Goal: Check status: Check status

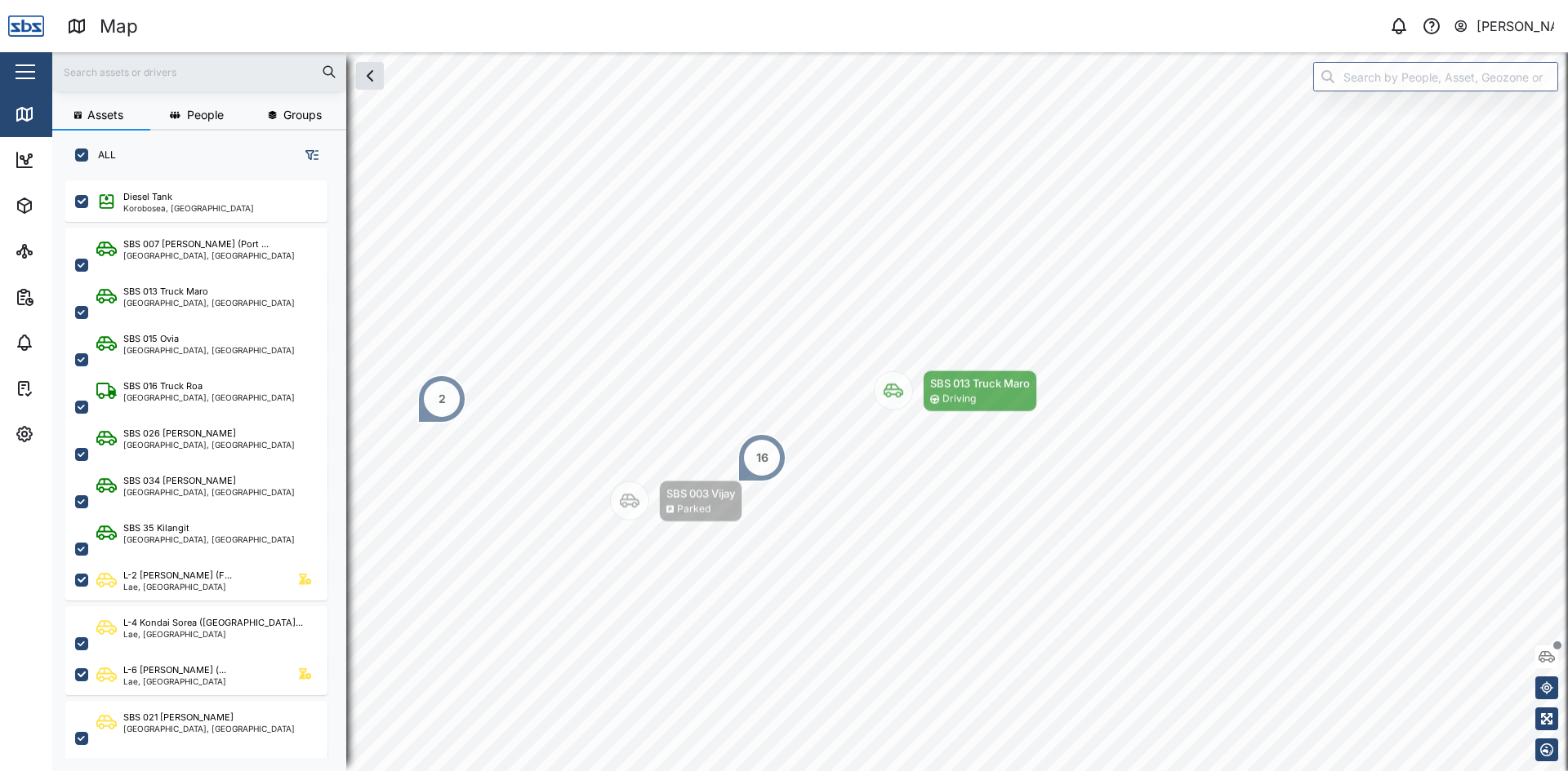
scroll to position [571, 256]
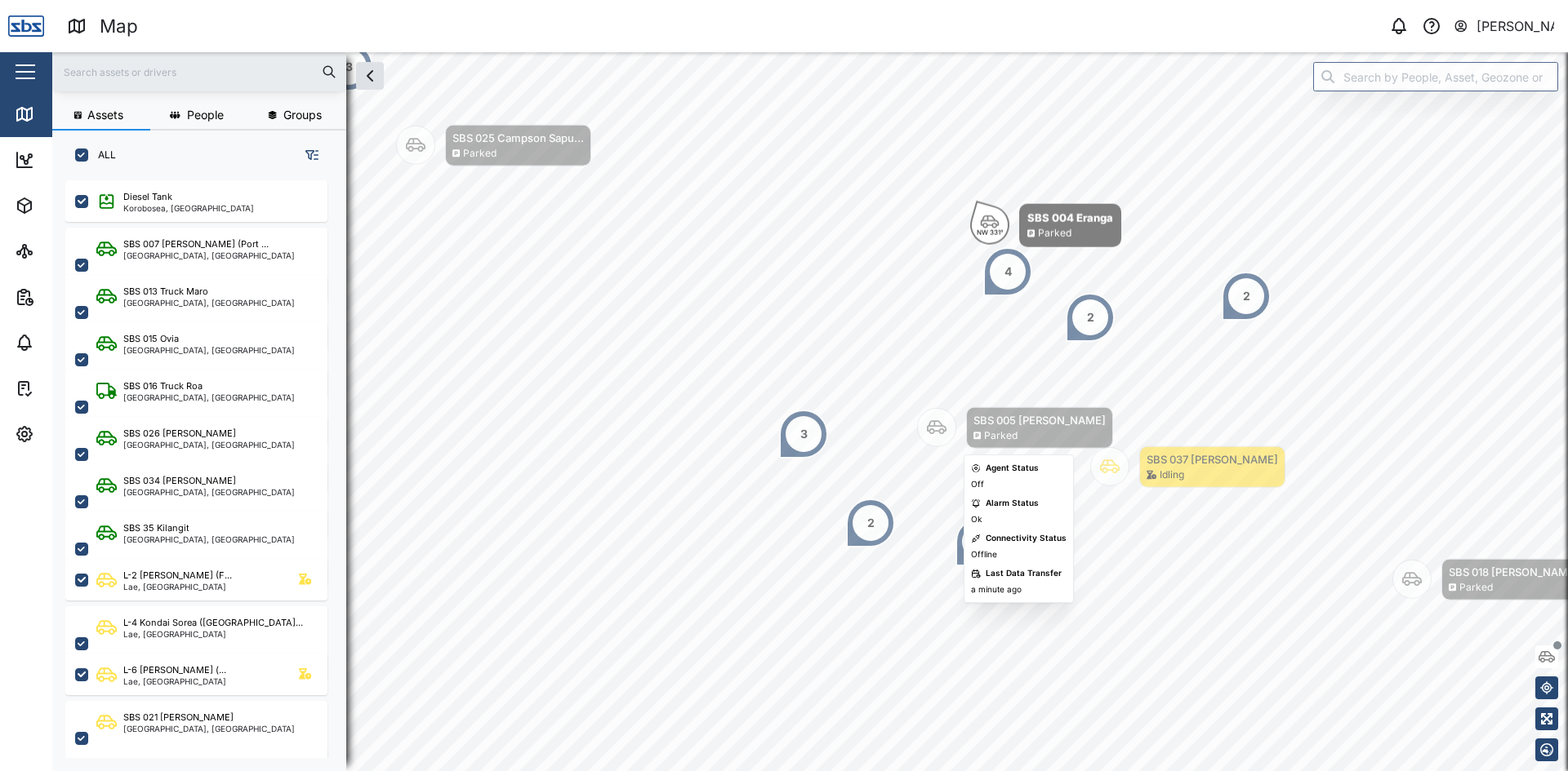
drag, startPoint x: 975, startPoint y: 531, endPoint x: 931, endPoint y: 418, distance: 121.3
click at [931, 418] on icon "Map marker" at bounding box center [936, 428] width 19 height 19
click at [1343, 81] on input "search" at bounding box center [1436, 77] width 245 height 30
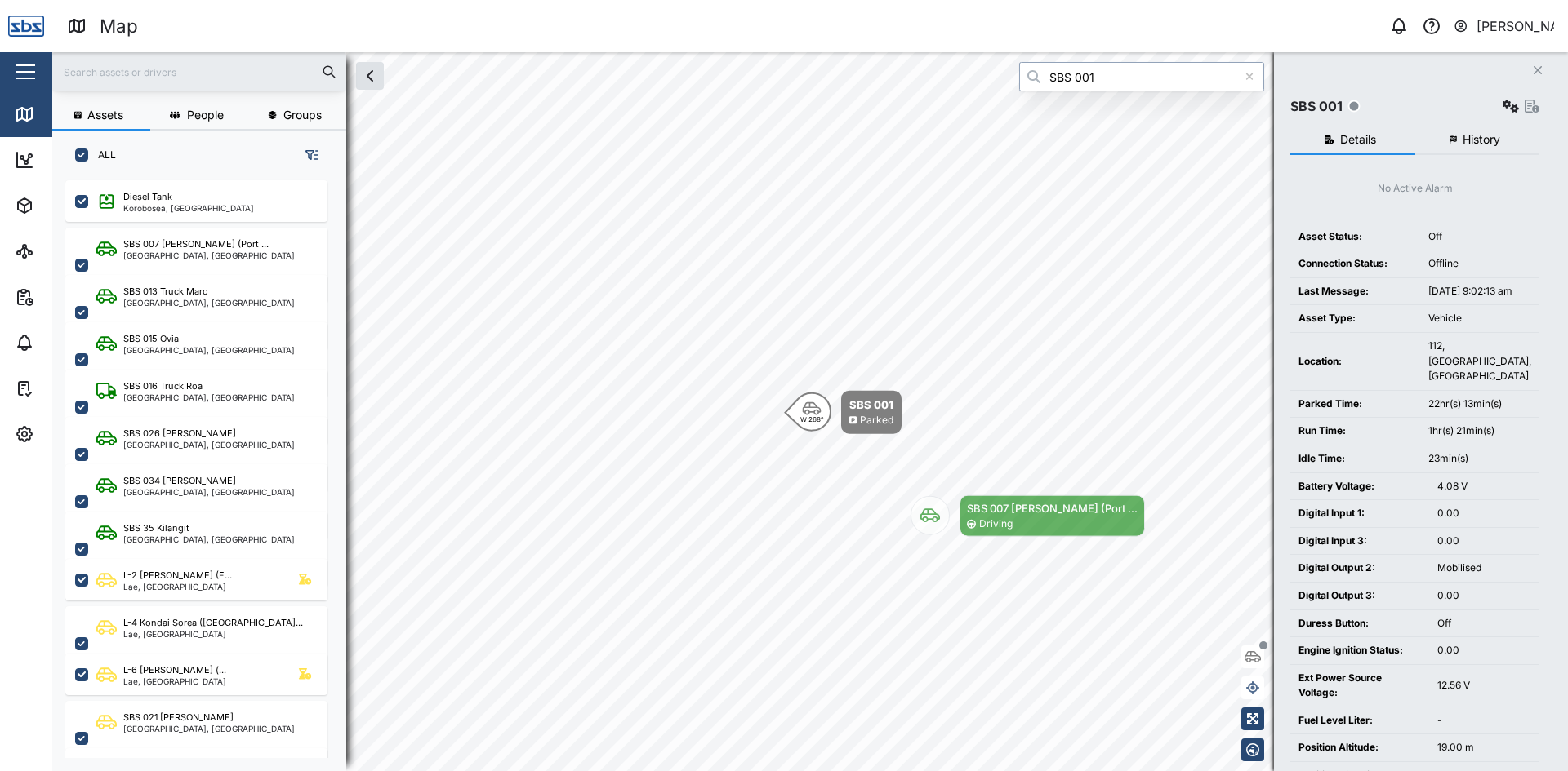
type input "SBS 001"
click at [1490, 137] on span "History" at bounding box center [1482, 140] width 38 height 11
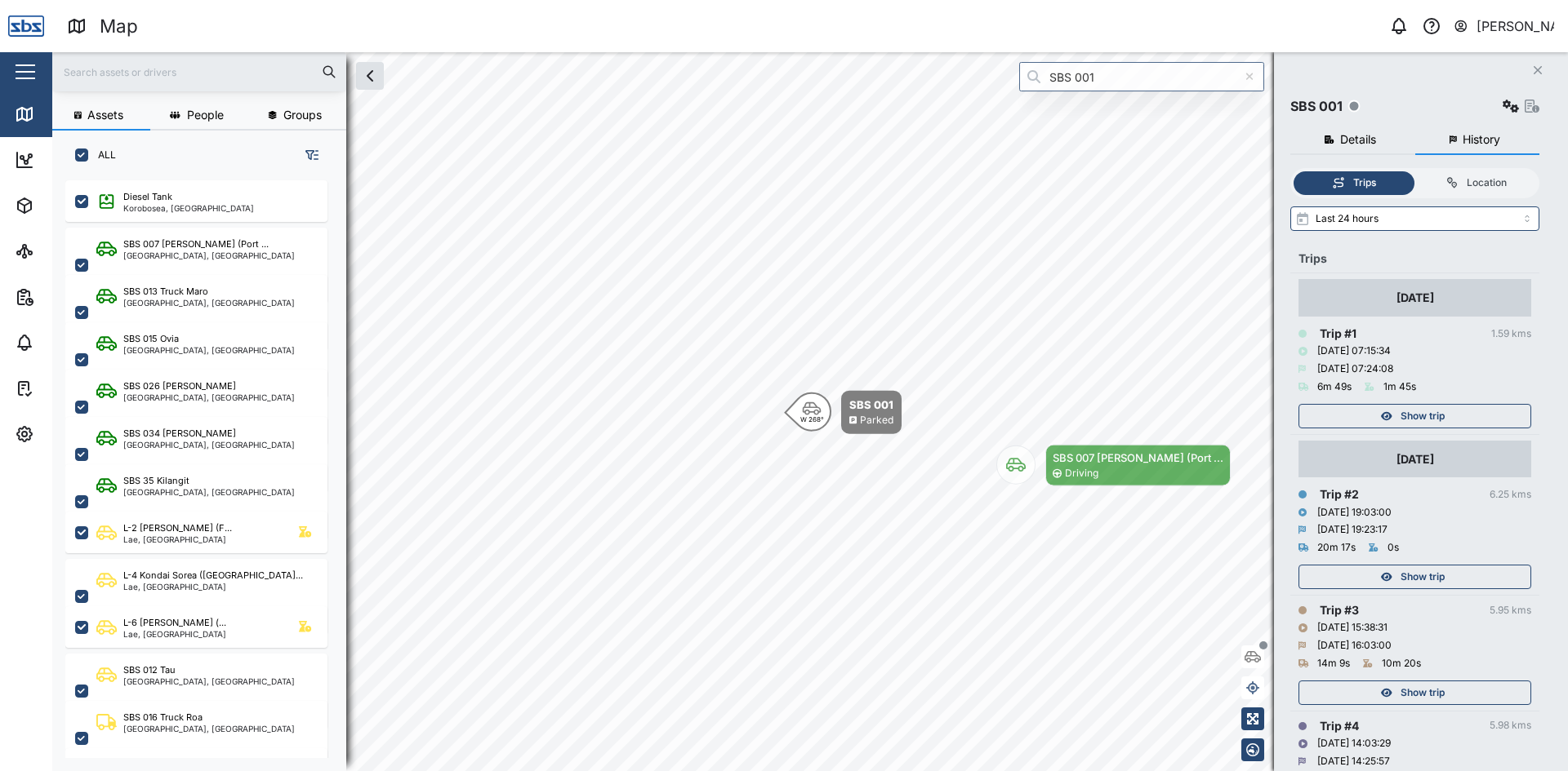
click at [1436, 415] on span "Show trip" at bounding box center [1424, 416] width 44 height 23
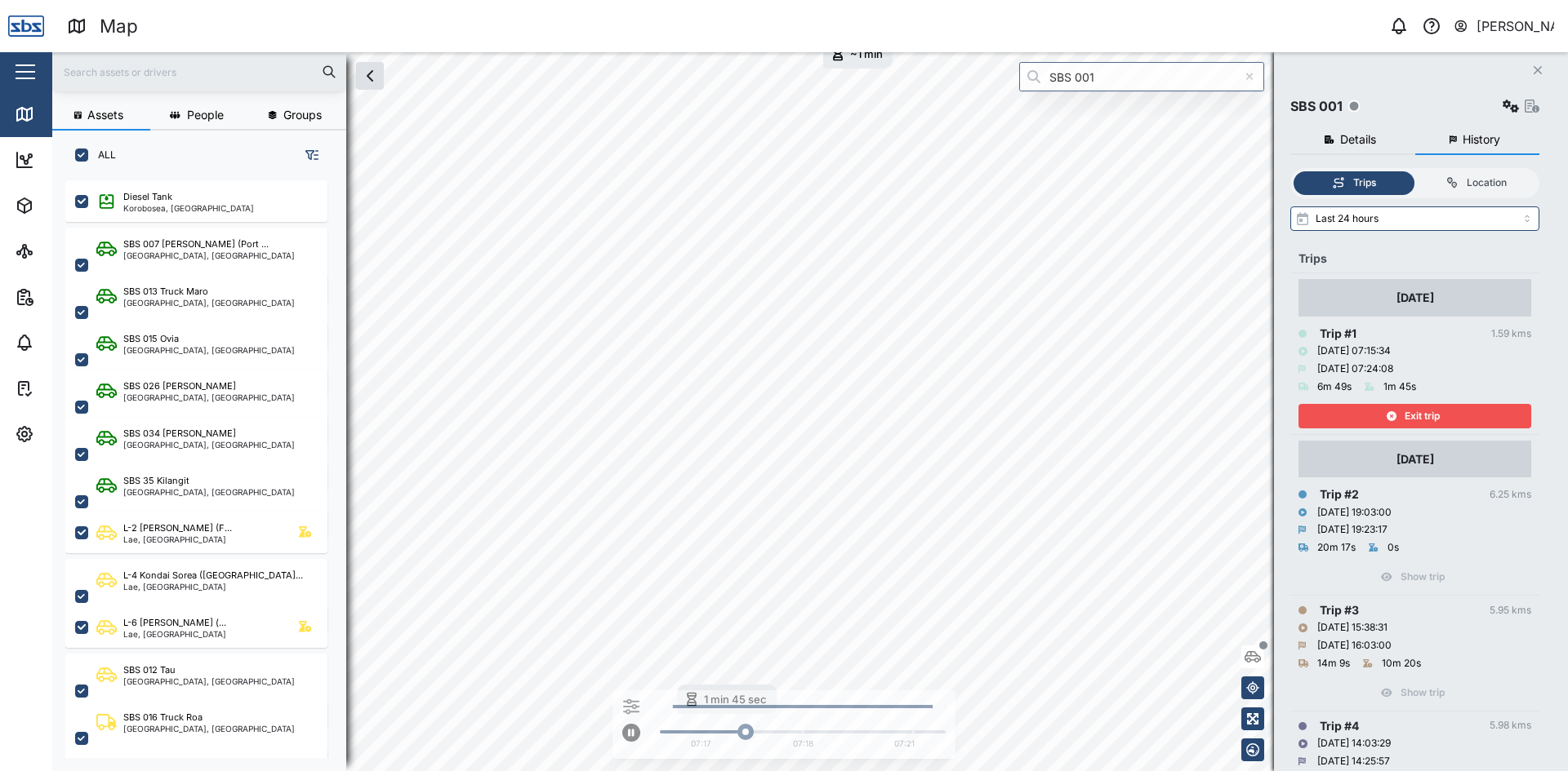
click at [1436, 415] on span "Exit trip" at bounding box center [1423, 416] width 35 height 23
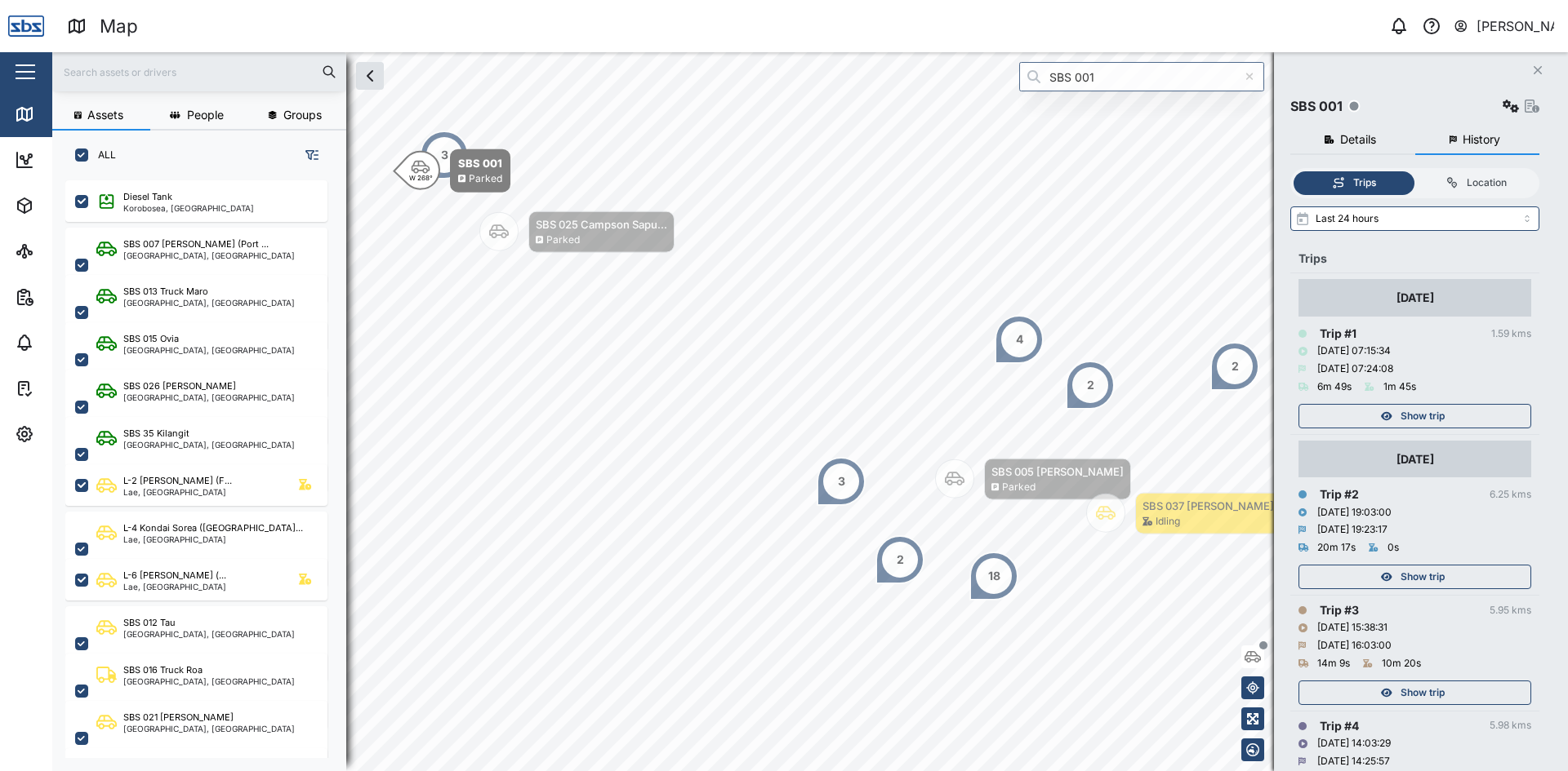
click at [1536, 72] on icon "button" at bounding box center [1537, 69] width 8 height 8
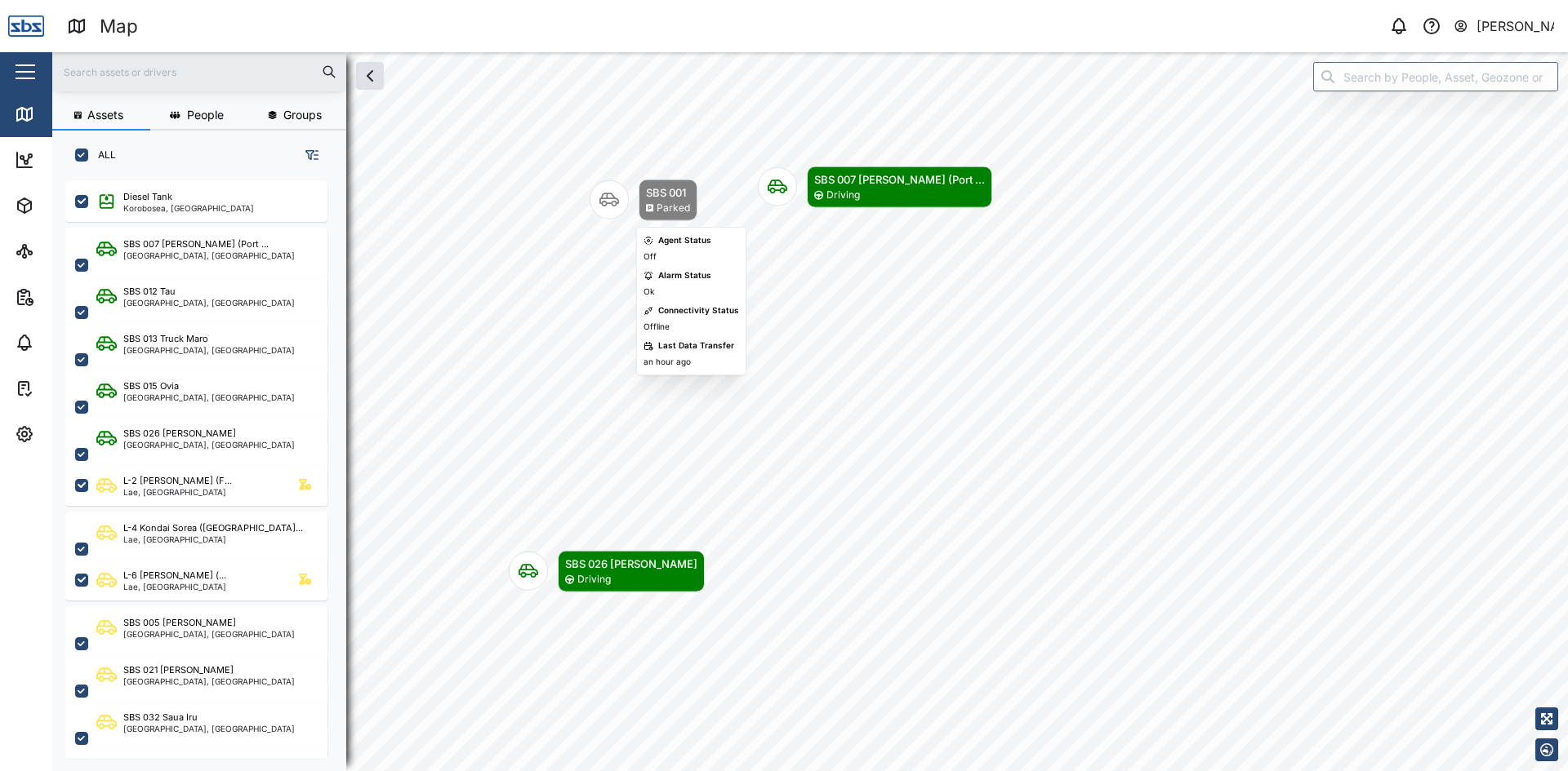
click at [609, 200] on icon "Map marker" at bounding box center [608, 200] width 19 height 19
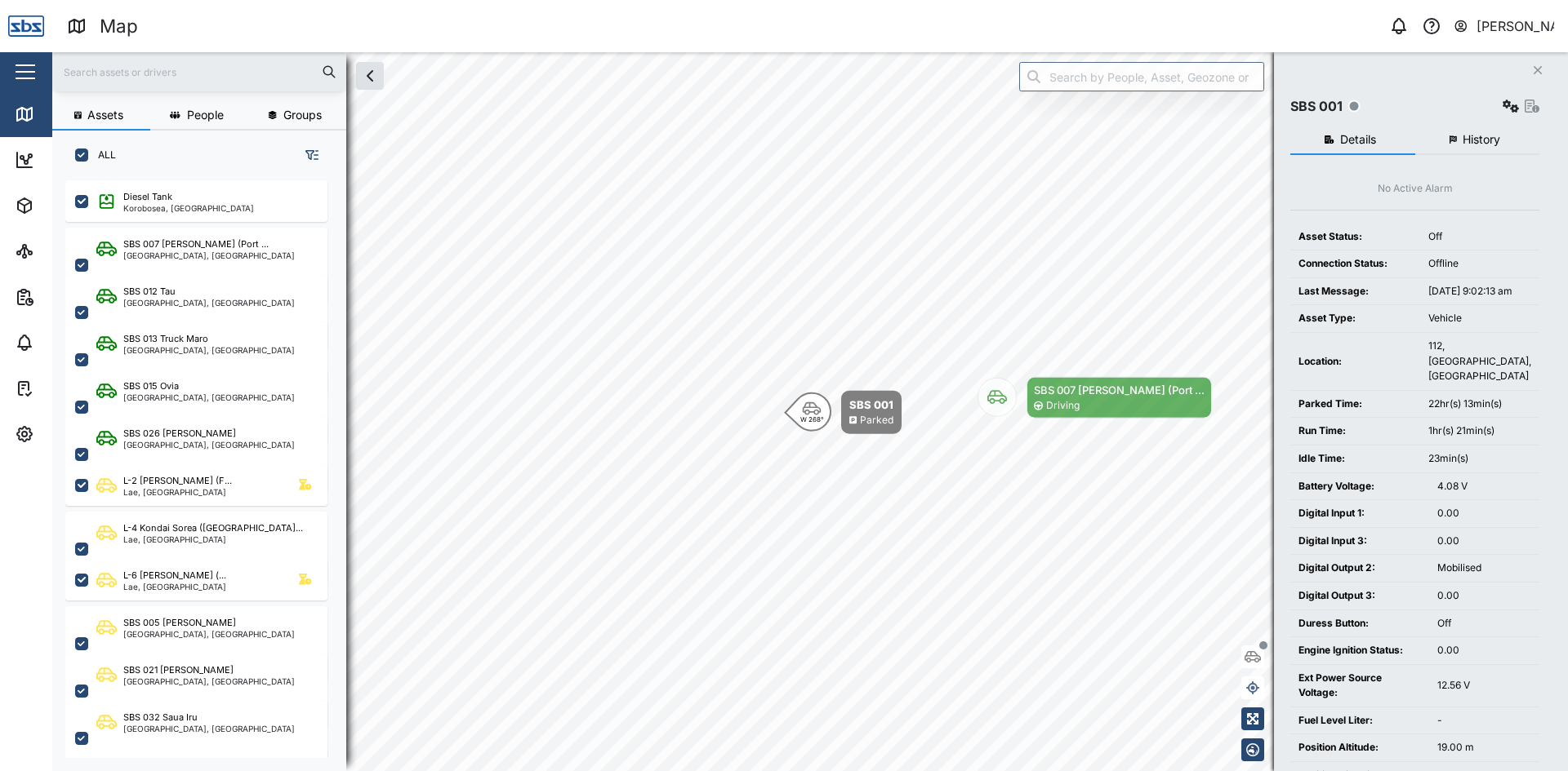
click at [1482, 143] on span "History" at bounding box center [1482, 140] width 38 height 11
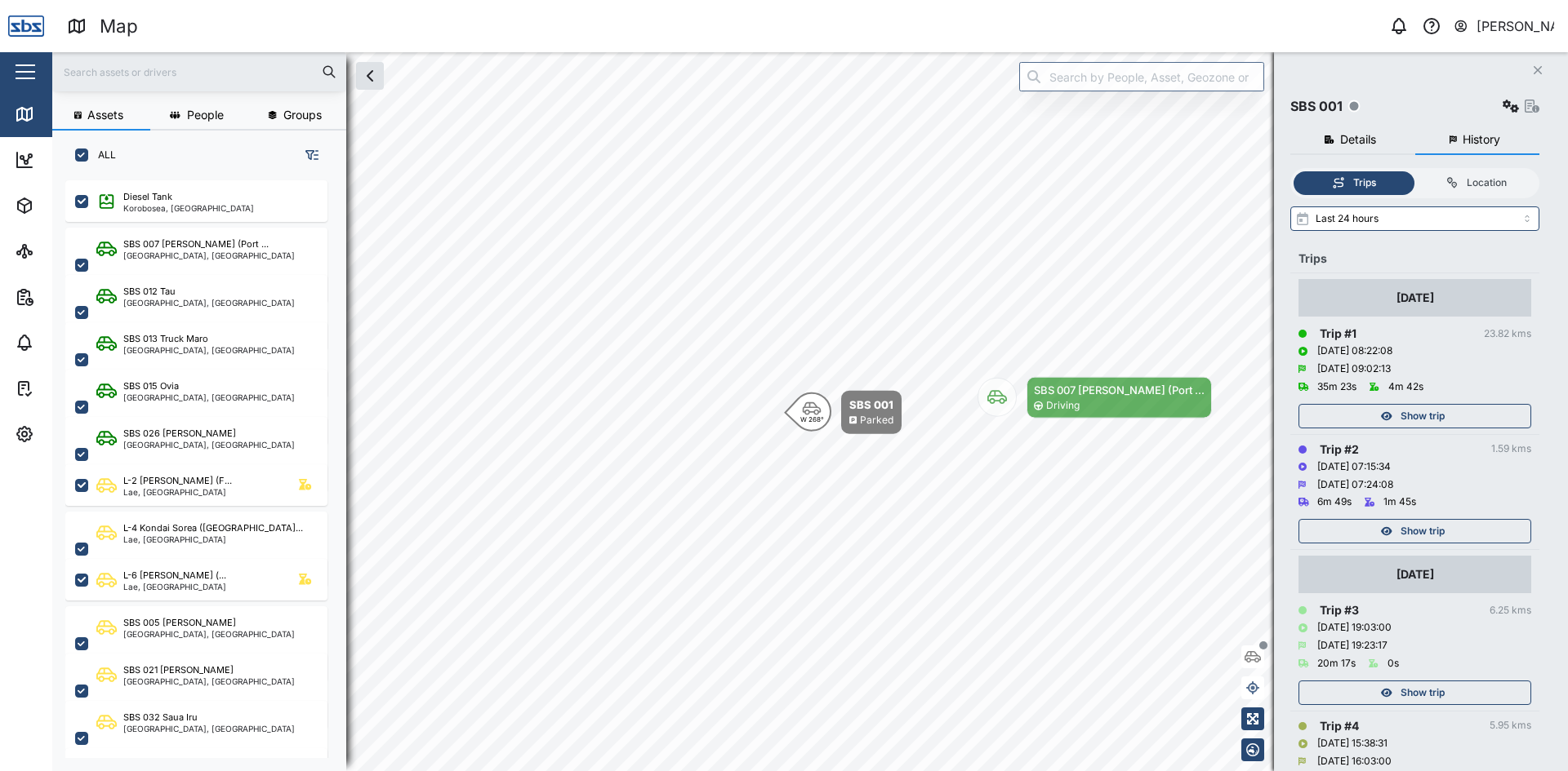
click at [1447, 410] on div "Show trip" at bounding box center [1412, 416] width 212 height 23
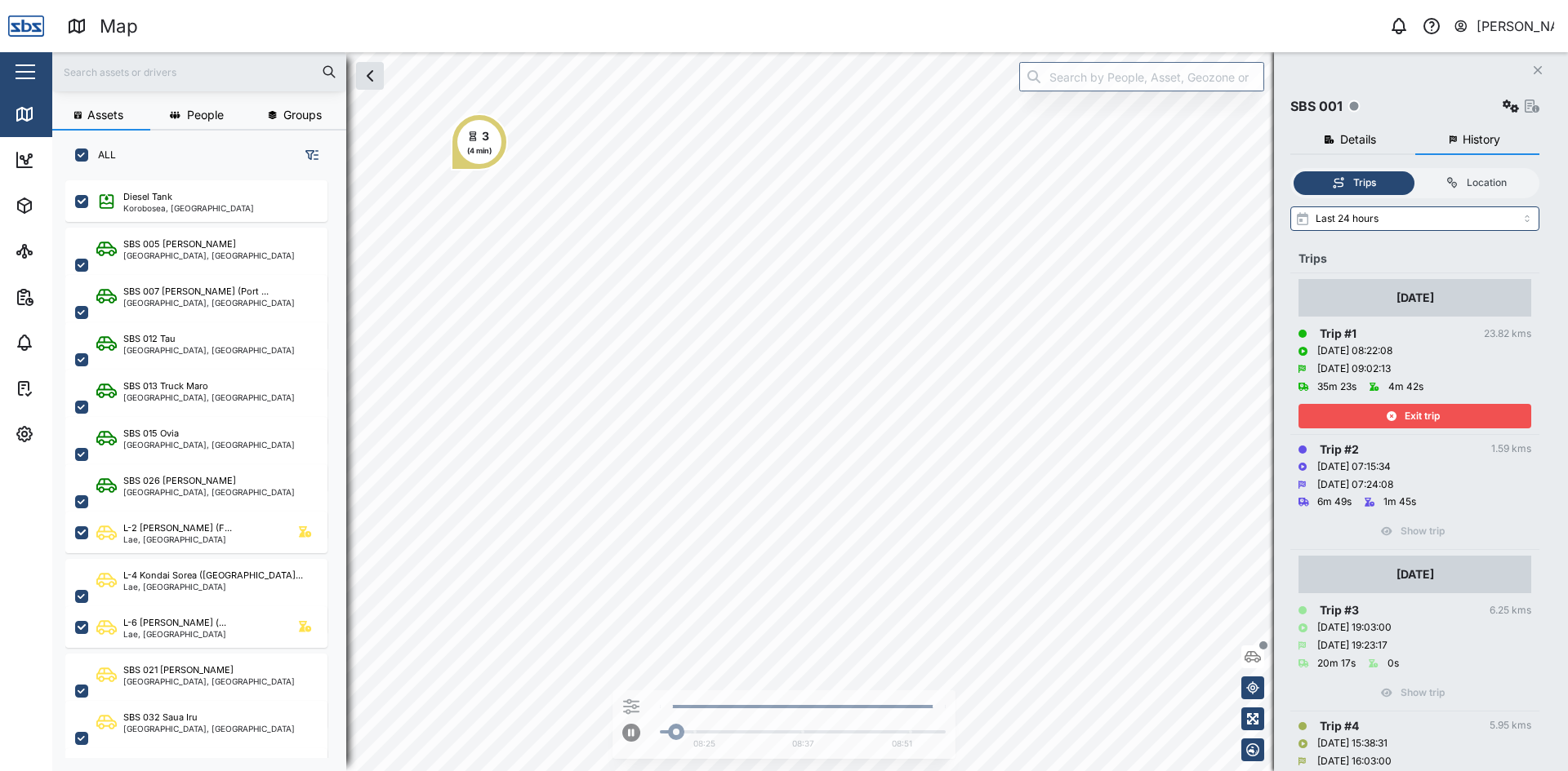
click at [1447, 410] on div "Exit trip" at bounding box center [1412, 416] width 212 height 23
